Goal: Task Accomplishment & Management: Use online tool/utility

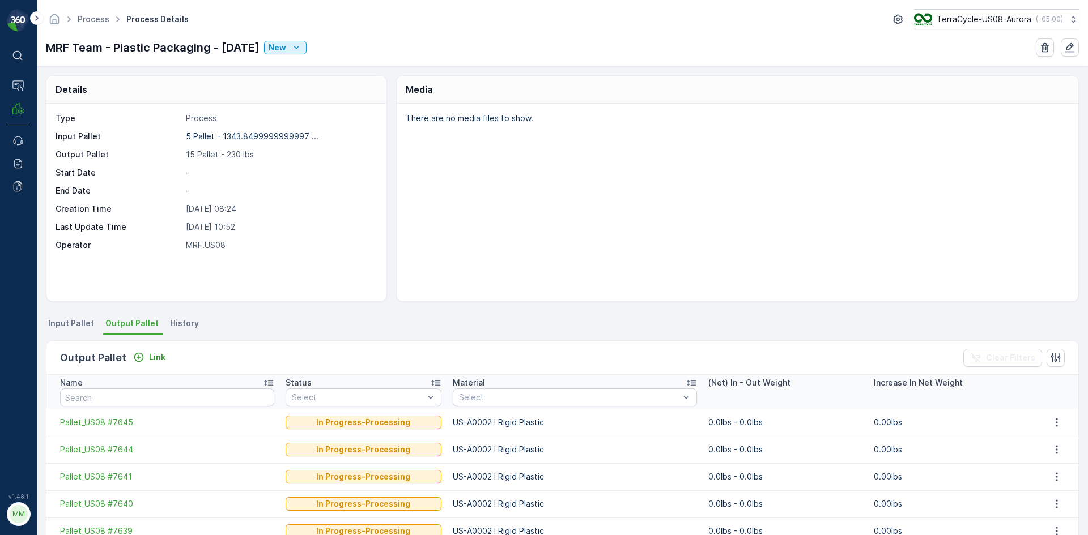
click at [71, 319] on span "Input Pallet" at bounding box center [71, 323] width 46 height 11
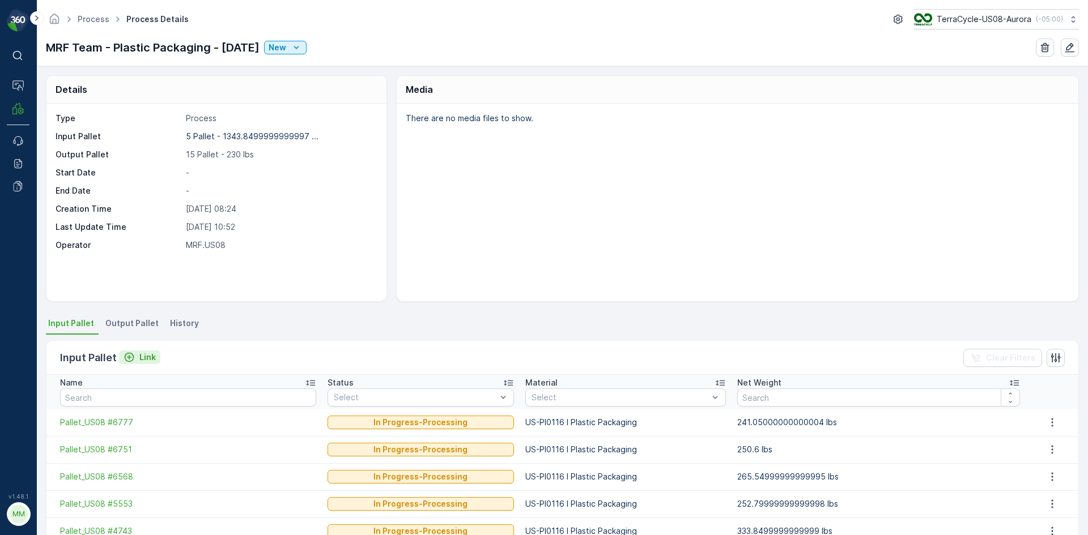
click at [137, 358] on div "Link" at bounding box center [140, 357] width 32 height 11
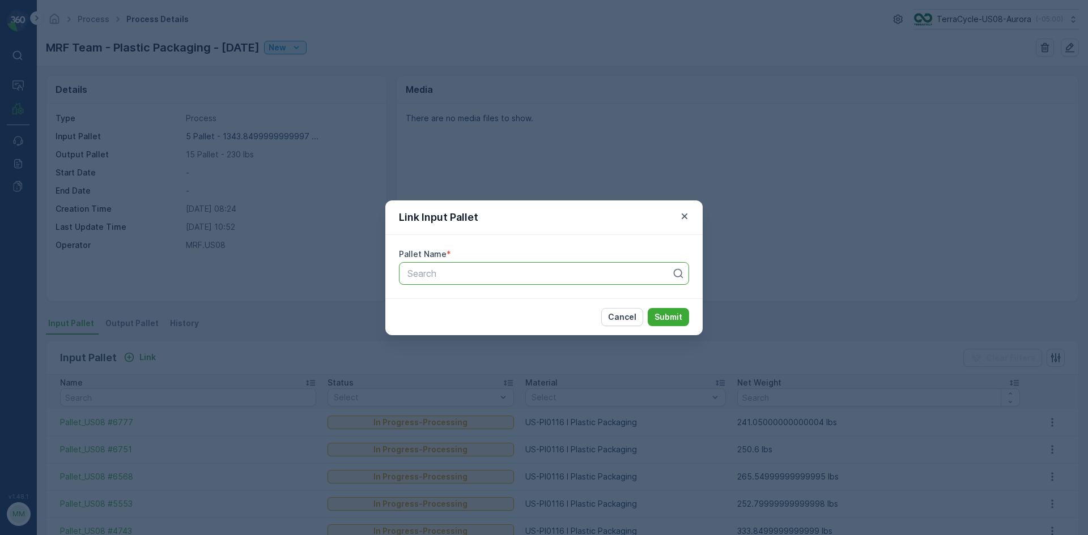
click at [522, 270] on div at bounding box center [539, 274] width 266 height 10
type input "6651"
click at [540, 320] on div "Pallet_US08 #6651" at bounding box center [544, 321] width 277 height 10
click at [665, 320] on p "Submit" at bounding box center [668, 317] width 28 height 11
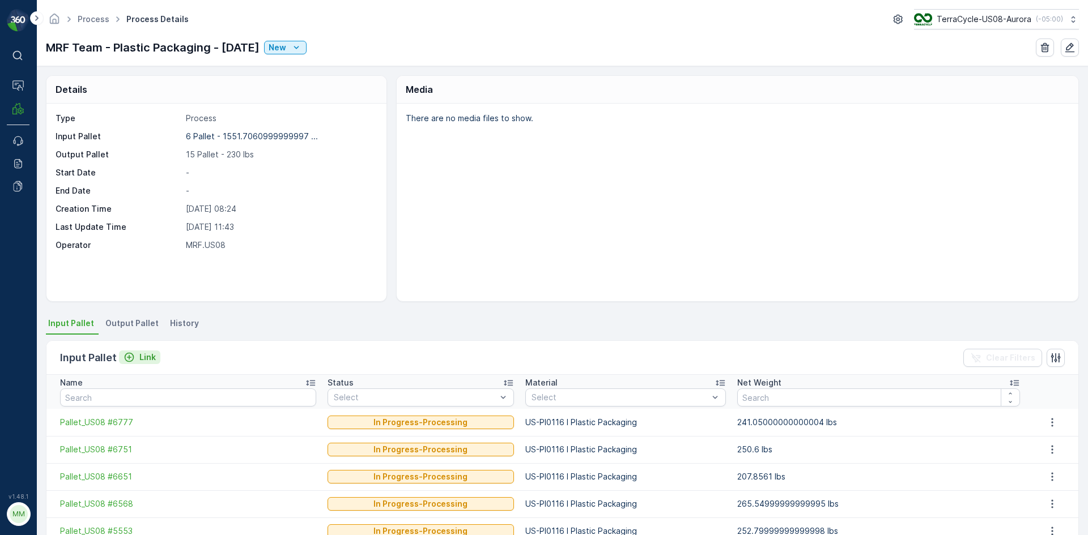
click at [134, 362] on icon "Link" at bounding box center [129, 357] width 11 height 11
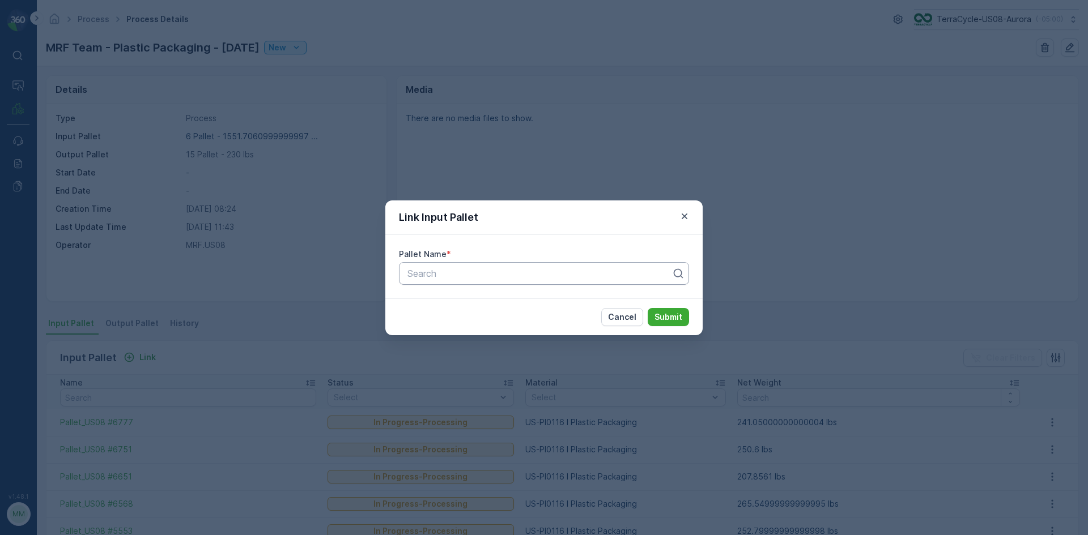
click at [443, 277] on div at bounding box center [539, 274] width 266 height 10
type input "4877"
click at [428, 304] on span "Pallet_US08 #4877" at bounding box center [446, 301] width 81 height 10
click at [675, 322] on p "Submit" at bounding box center [668, 317] width 28 height 11
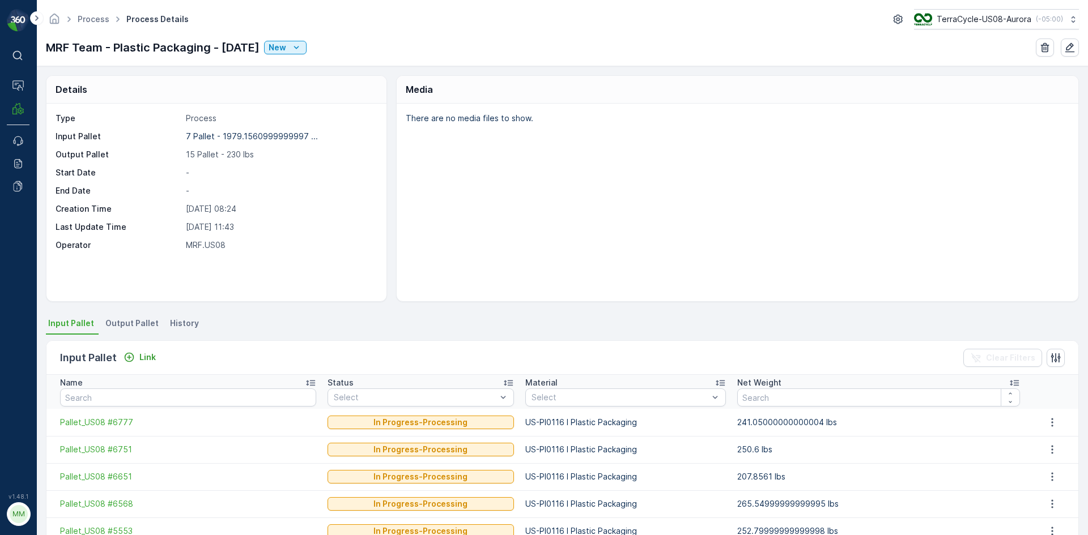
click at [122, 320] on span "Output Pallet" at bounding box center [131, 323] width 53 height 11
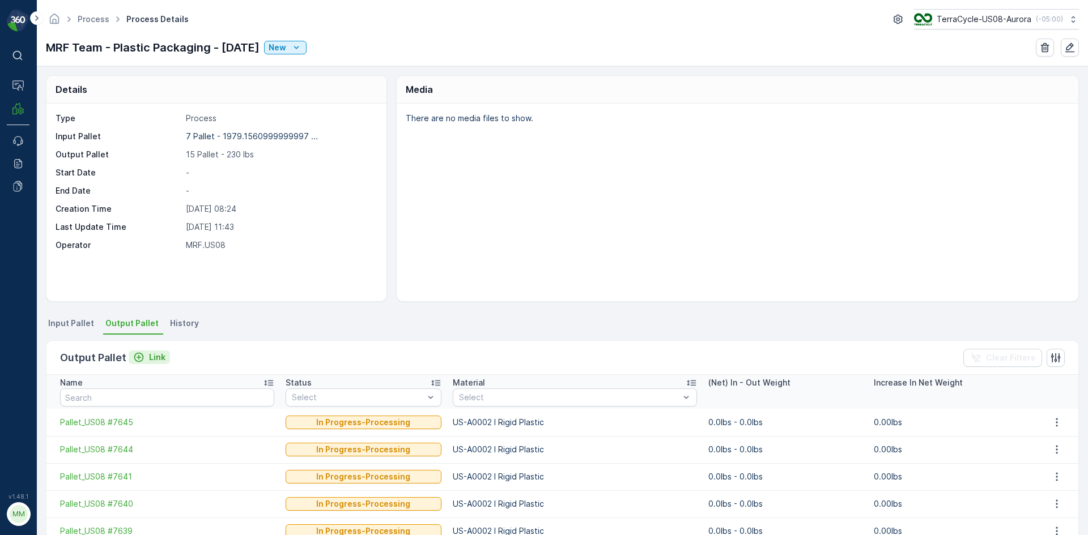
click at [154, 360] on p "Link" at bounding box center [157, 357] width 16 height 11
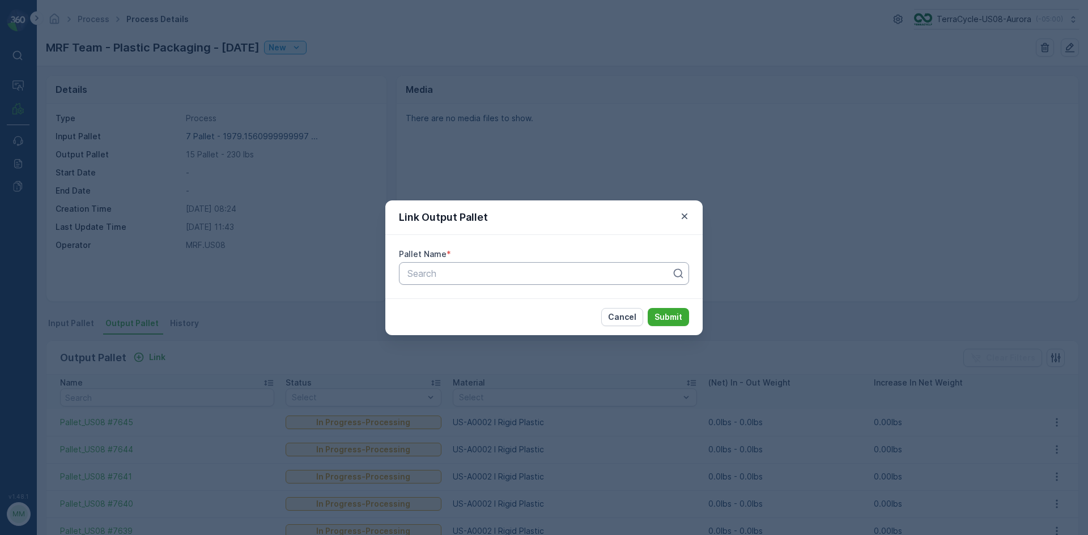
click at [437, 272] on div at bounding box center [539, 274] width 266 height 10
type input "7643"
click at [499, 299] on div "Pallet_US08 #7643" at bounding box center [544, 301] width 277 height 10
click at [664, 317] on p "Submit" at bounding box center [668, 317] width 28 height 11
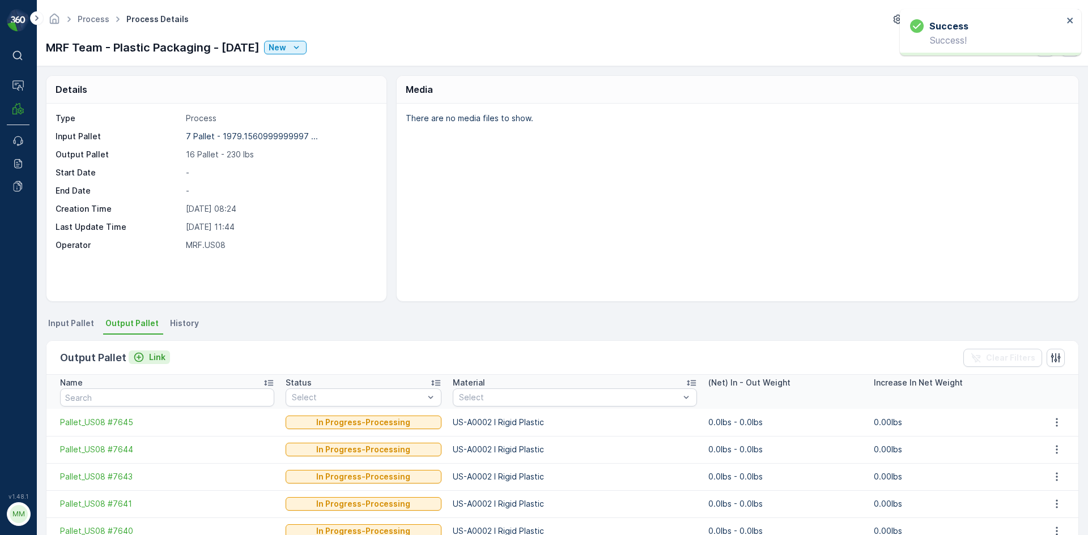
click at [152, 352] on p "Link" at bounding box center [157, 357] width 16 height 11
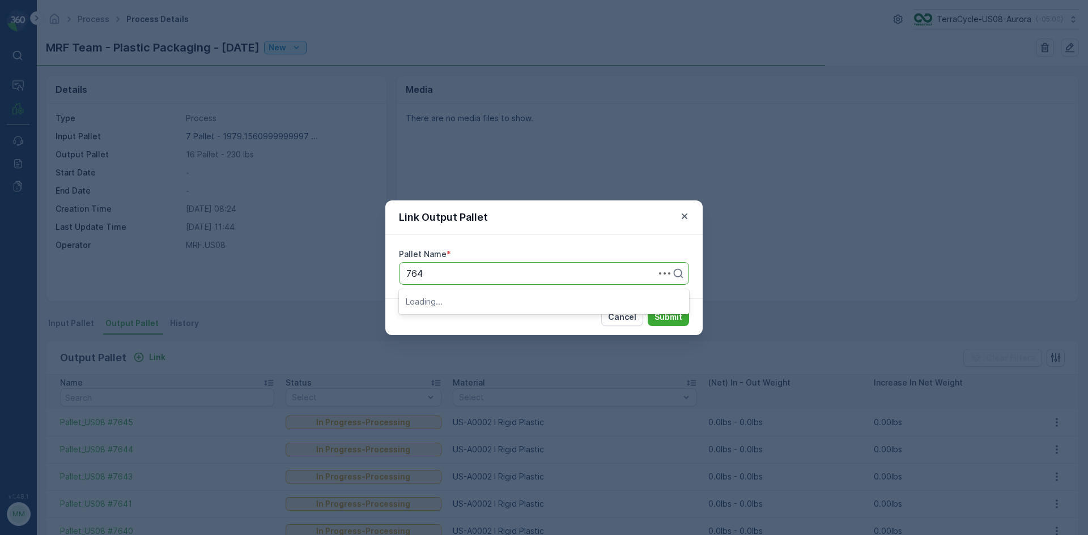
type input "7642"
click at [520, 325] on div "Pallet_US08 #7642" at bounding box center [544, 321] width 277 height 10
click at [658, 312] on p "Submit" at bounding box center [668, 317] width 28 height 11
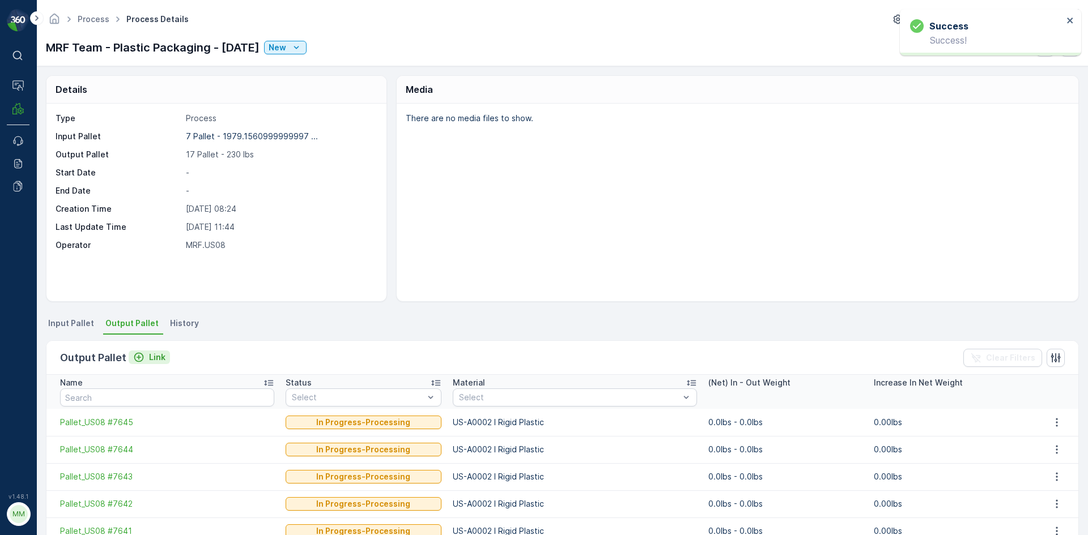
click at [163, 358] on p "Link" at bounding box center [157, 357] width 16 height 11
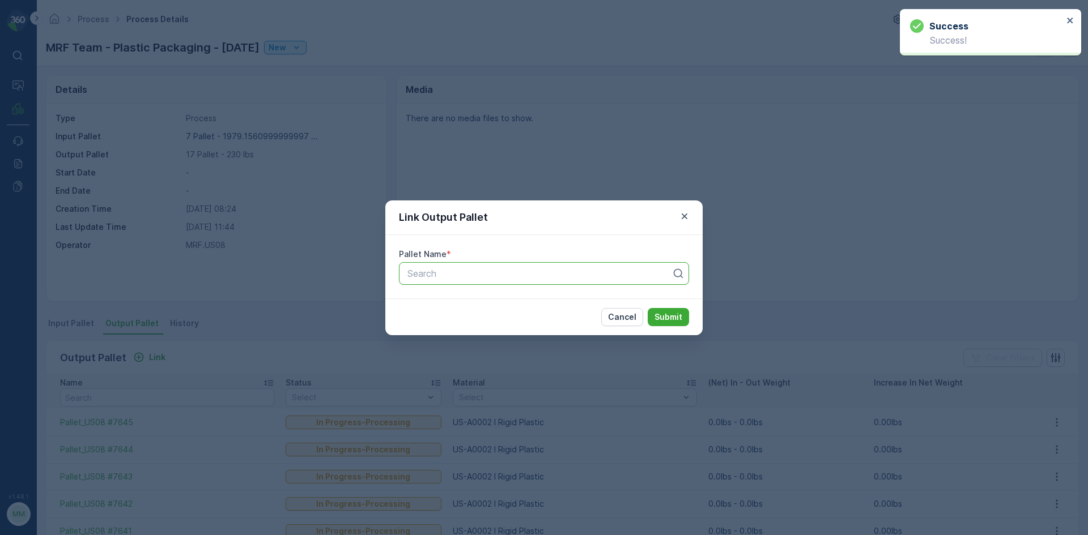
click at [467, 278] on div at bounding box center [539, 274] width 266 height 10
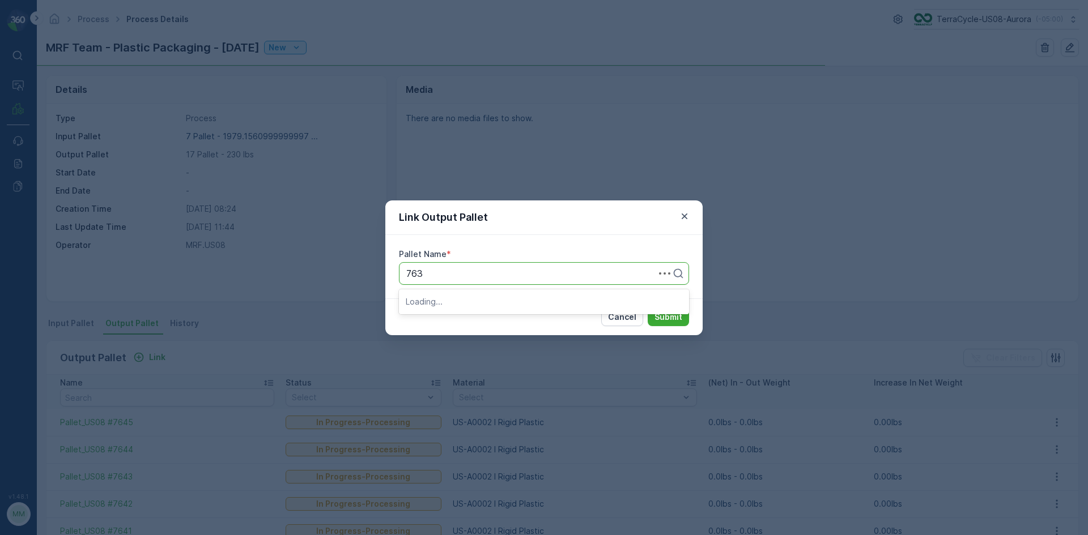
type input "7638"
click at [468, 320] on span "Pallet_US08 #7638" at bounding box center [447, 321] width 82 height 10
click at [669, 318] on p "Submit" at bounding box center [668, 317] width 28 height 11
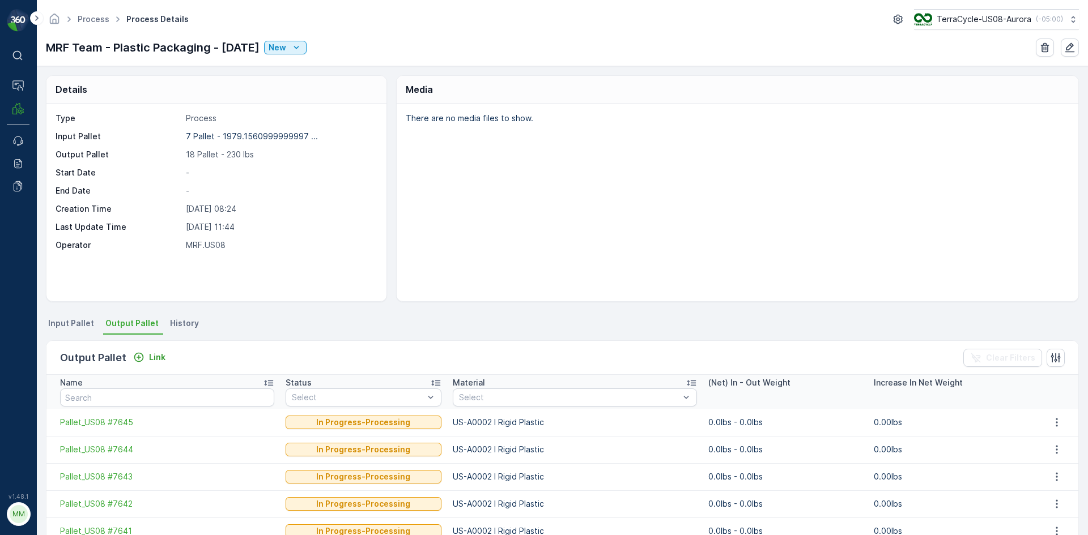
click at [80, 330] on li "Input Pallet" at bounding box center [72, 325] width 53 height 19
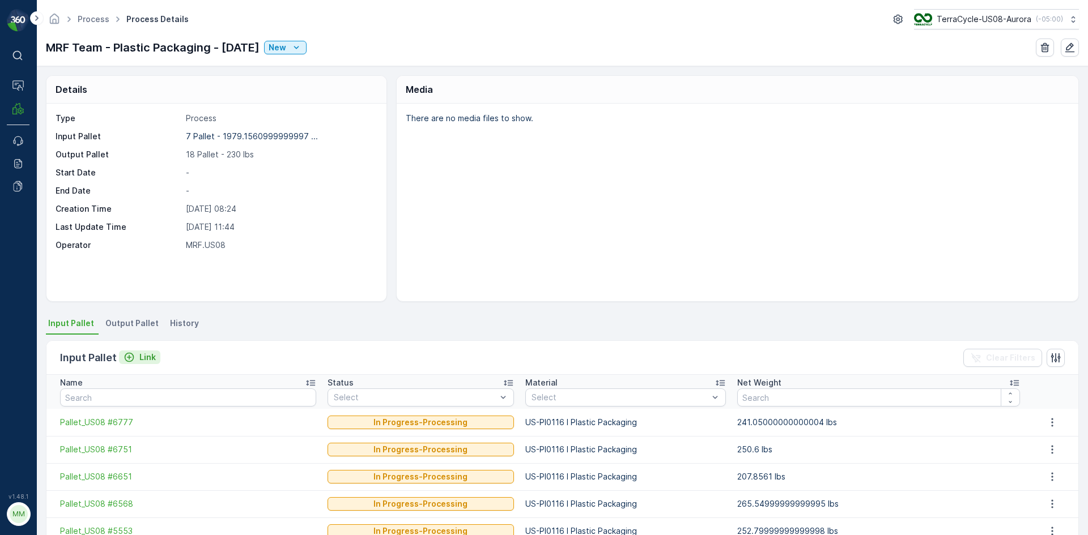
click at [146, 361] on p "Link" at bounding box center [147, 357] width 16 height 11
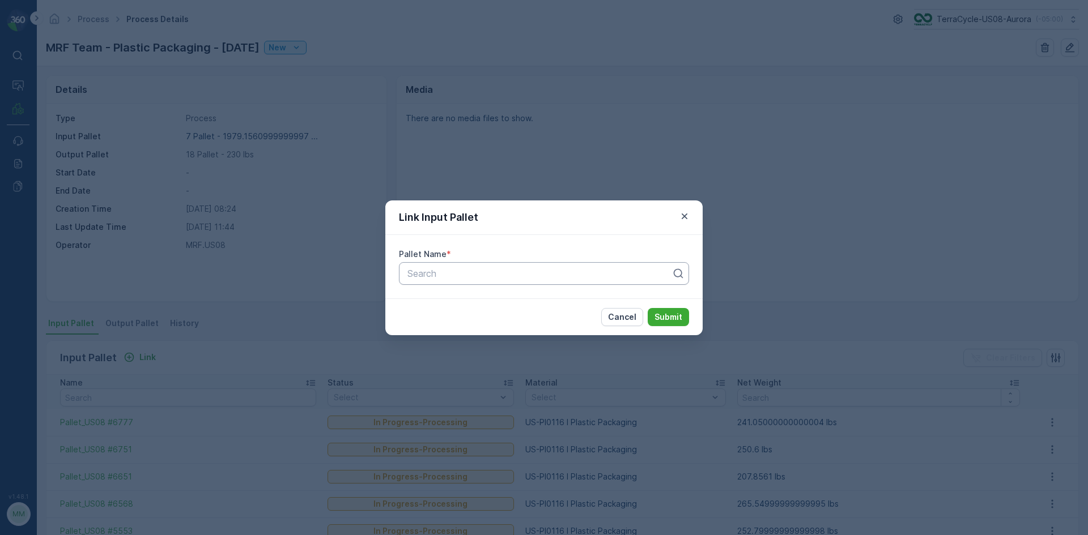
click at [470, 283] on div "Search" at bounding box center [544, 273] width 290 height 23
type input "6875"
click at [513, 303] on div "Pallet_US08 #6875" at bounding box center [544, 301] width 277 height 10
click at [667, 314] on p "Submit" at bounding box center [668, 317] width 28 height 11
